Goal: Task Accomplishment & Management: Manage account settings

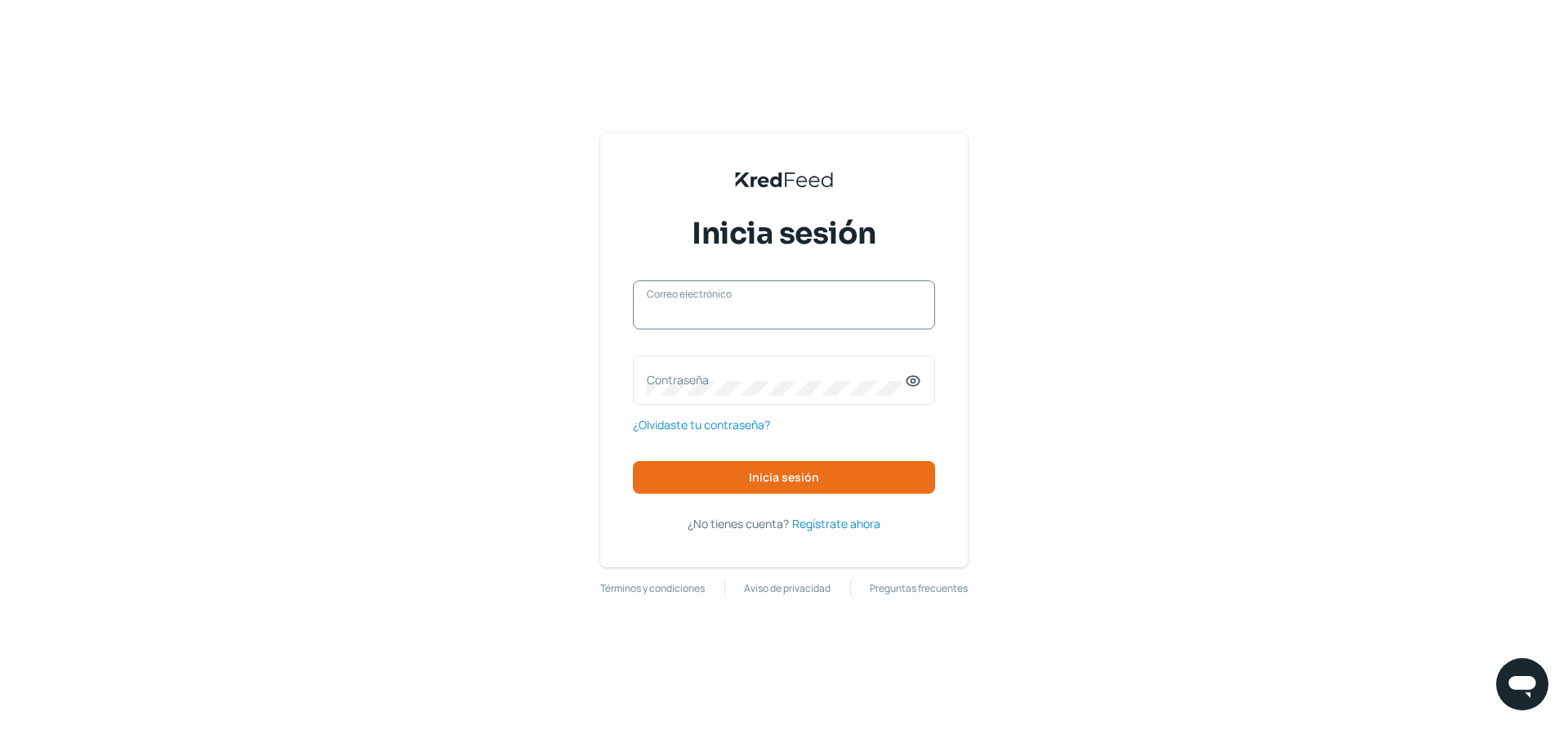
click at [817, 314] on input "Correo electrónico" at bounding box center [784, 313] width 274 height 15
type input "[PERSON_NAME][EMAIL_ADDRESS][DOMAIN_NAME]"
click at [909, 384] on icon at bounding box center [913, 380] width 13 height 10
click at [880, 384] on label "Contraseña" at bounding box center [776, 380] width 258 height 16
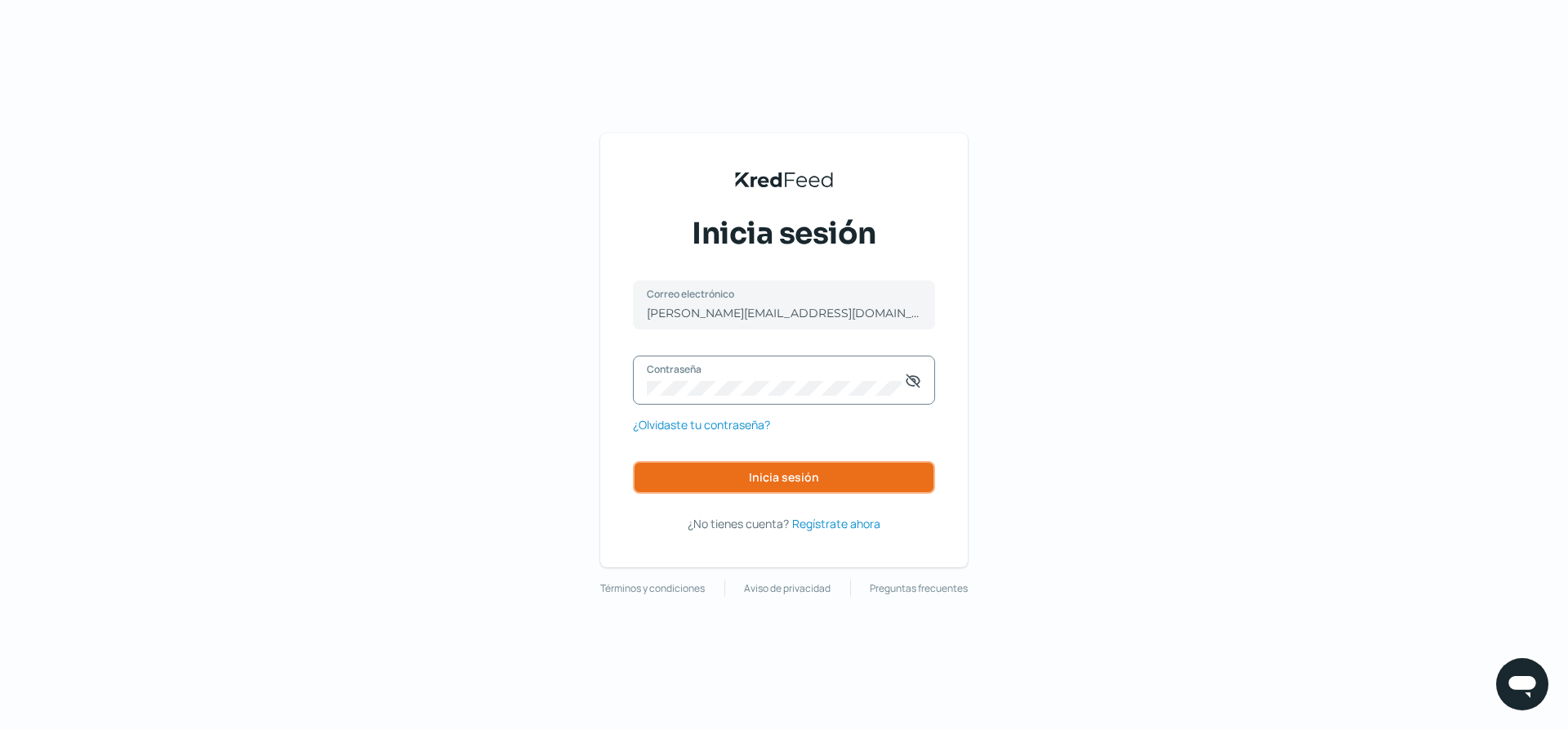
click at [845, 468] on button "Inicia sesión" at bounding box center [784, 477] width 302 height 33
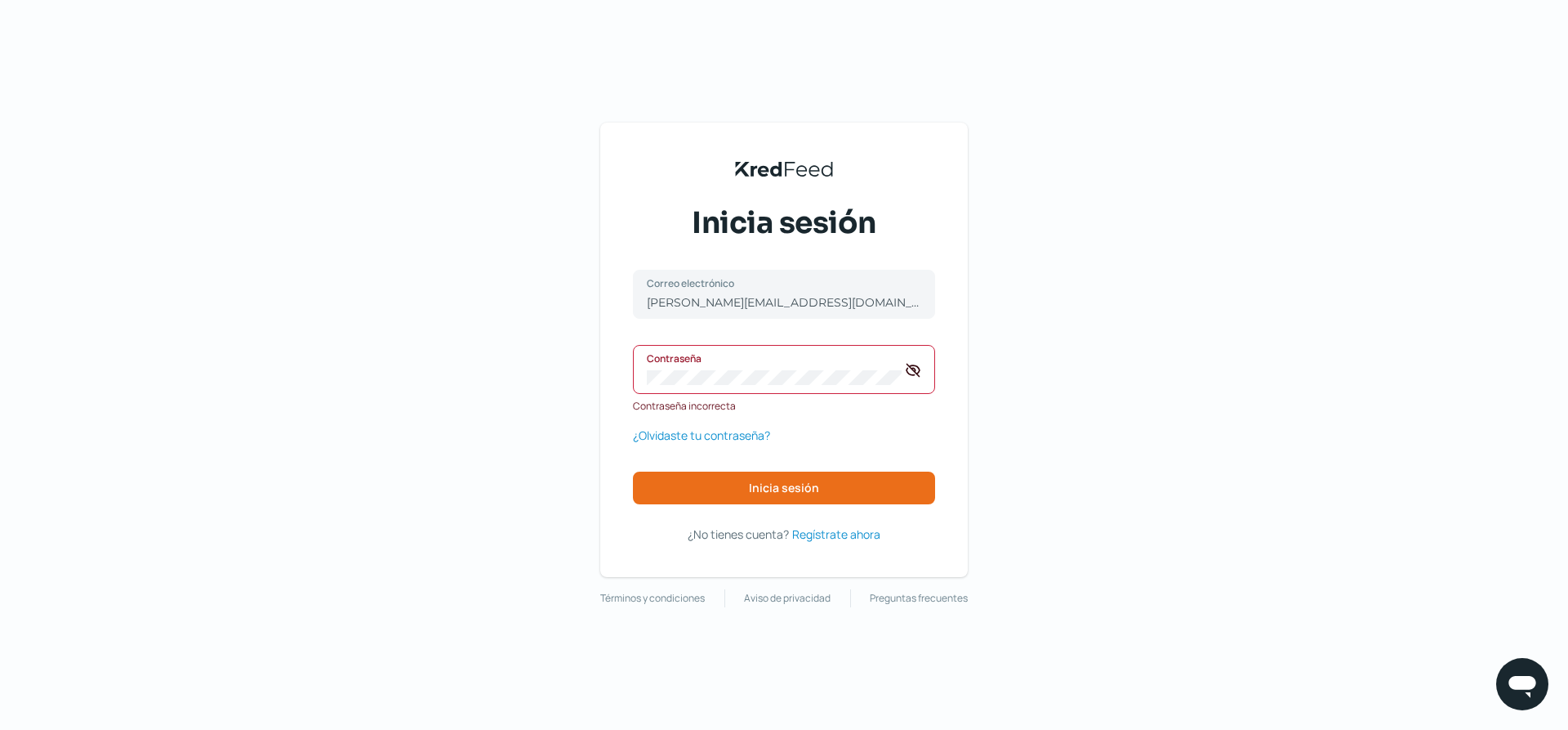
click at [584, 398] on div "KredFeed's Black Logo Inicia sesión [PERSON_NAME][EMAIL_ADDRESS][DOMAIN_NAME] C…" at bounding box center [784, 365] width 1568 height 730
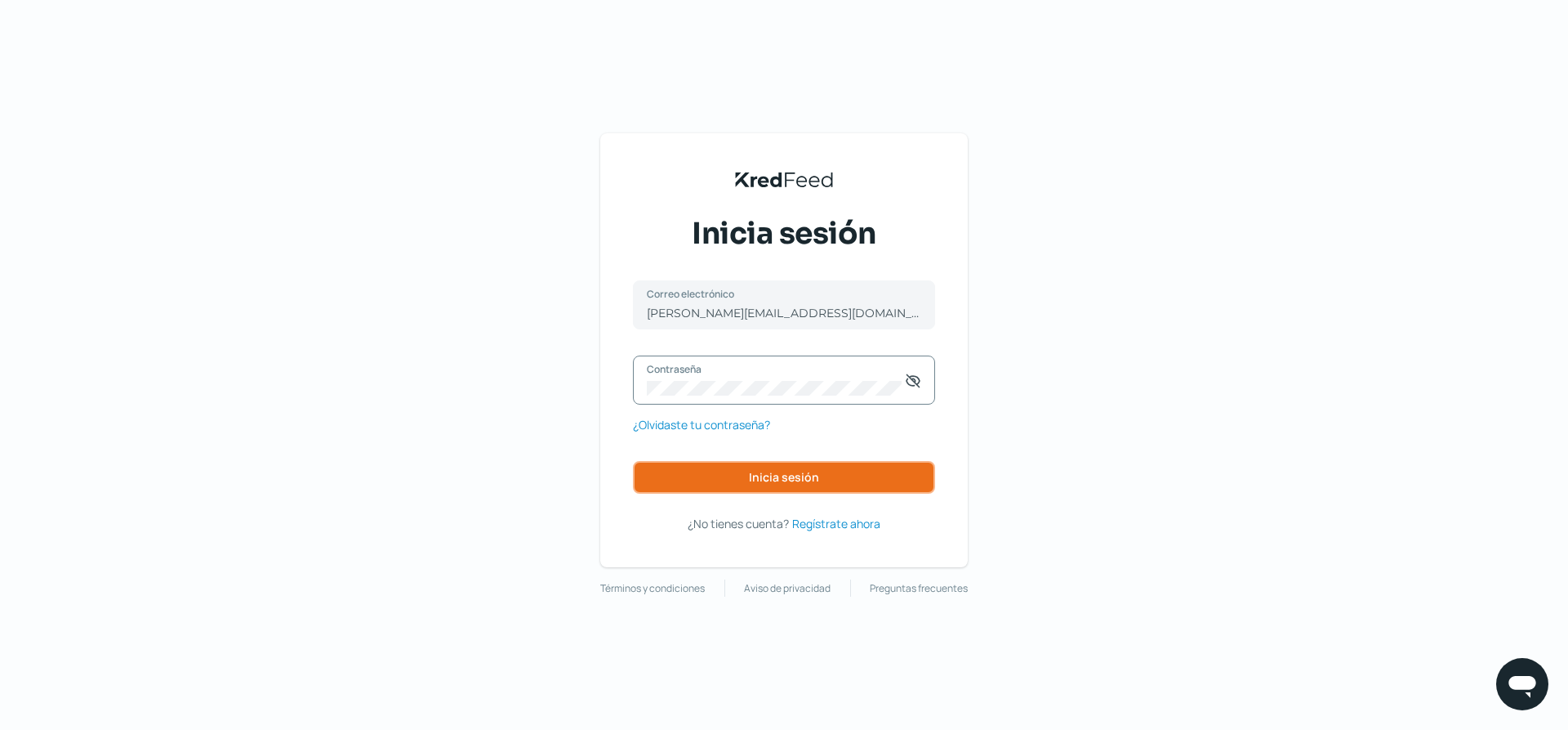
click at [883, 473] on button "Inicia sesión" at bounding box center [784, 477] width 302 height 33
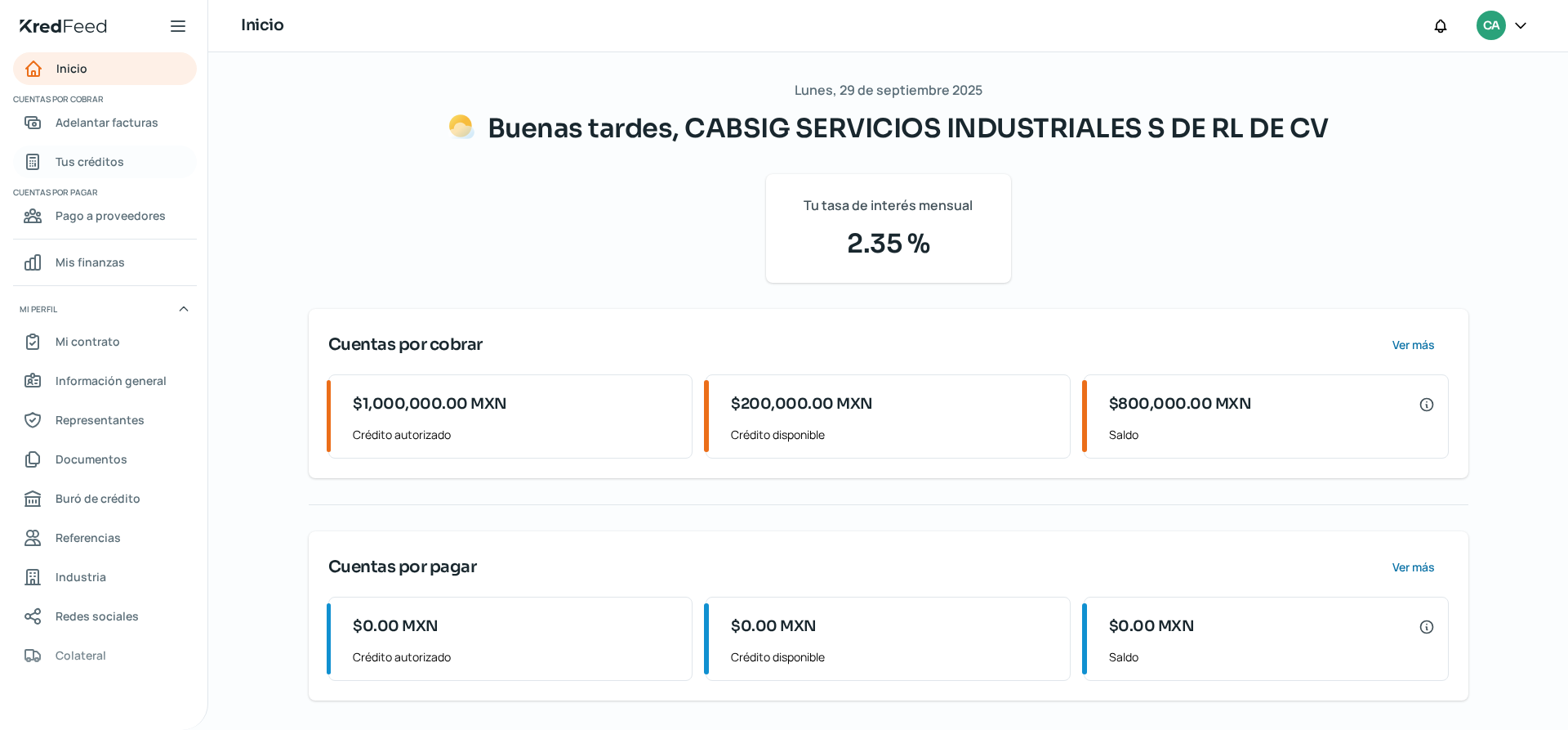
click at [73, 167] on span "Tus créditos" at bounding box center [90, 160] width 69 height 20
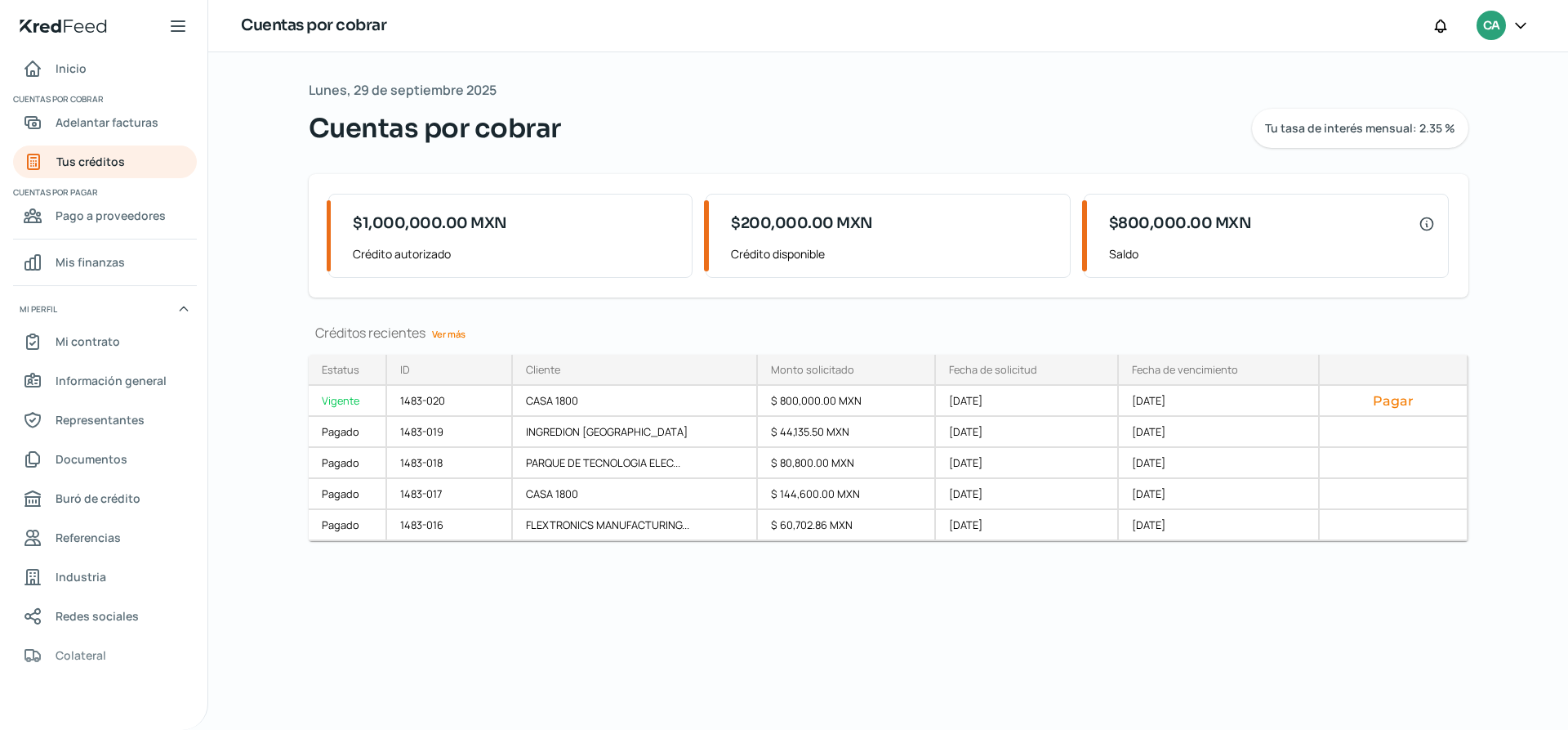
click at [1515, 22] on icon at bounding box center [1520, 25] width 17 height 17
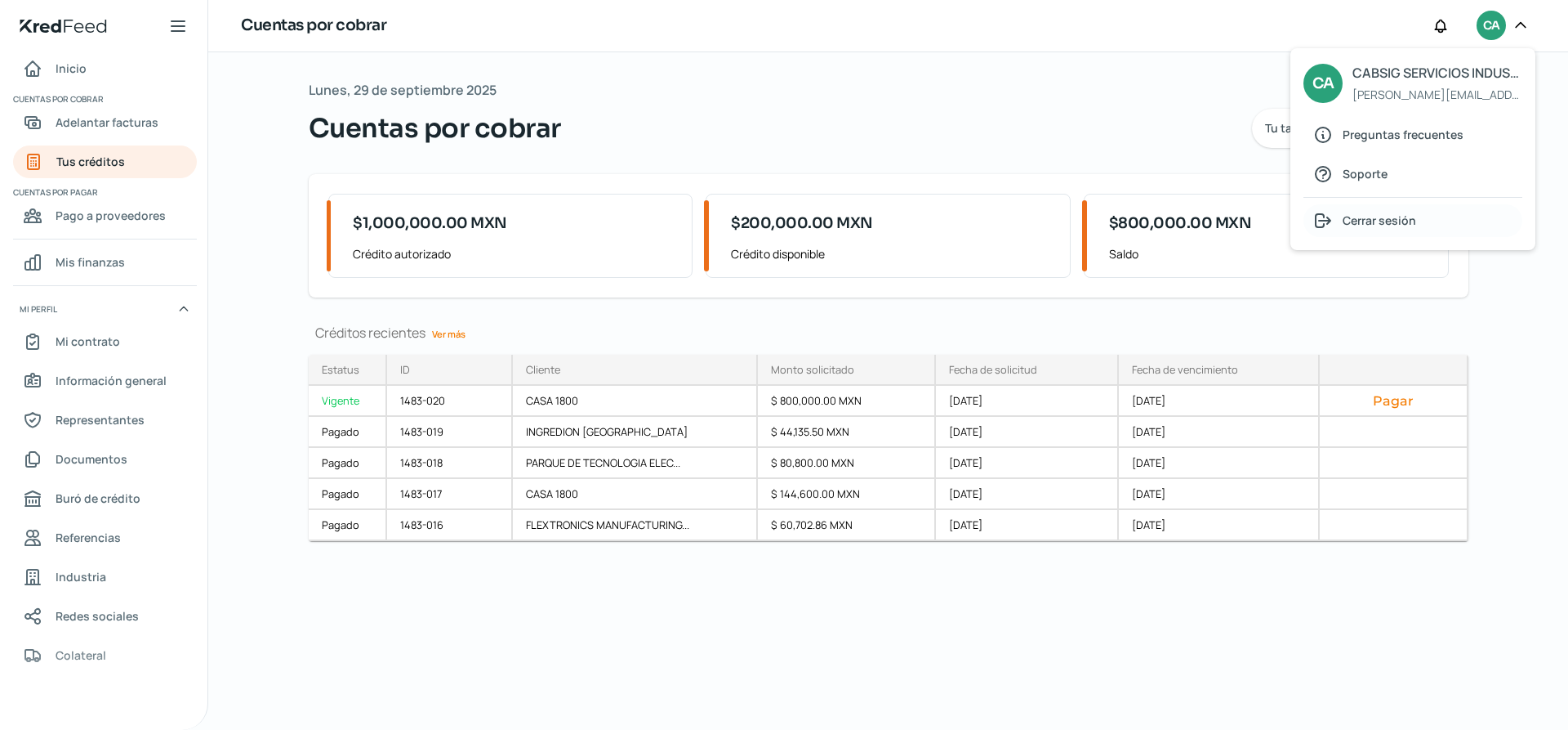
click at [1417, 222] on div "Cerrar sesión" at bounding box center [1413, 220] width 219 height 33
